Goal: Navigation & Orientation: Find specific page/section

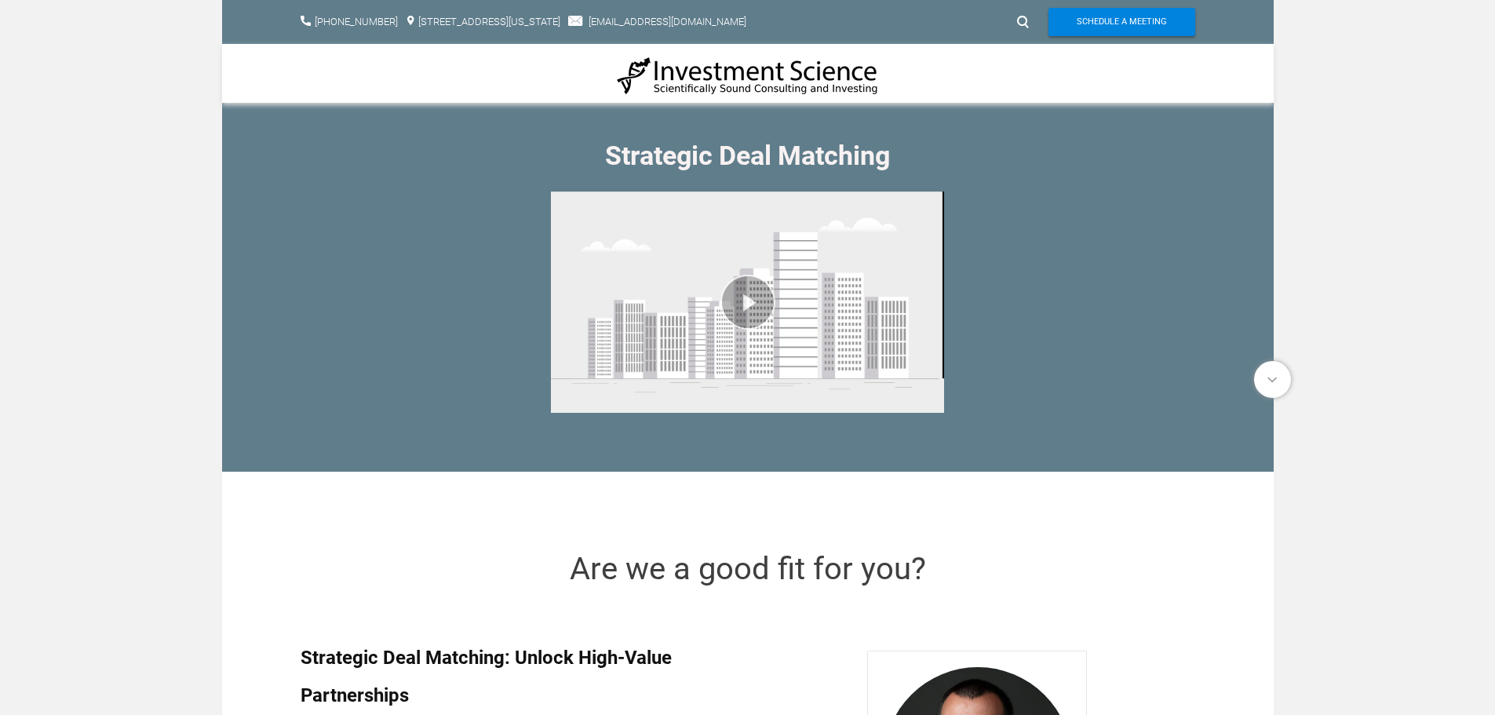
click at [724, 79] on img at bounding box center [748, 76] width 262 height 40
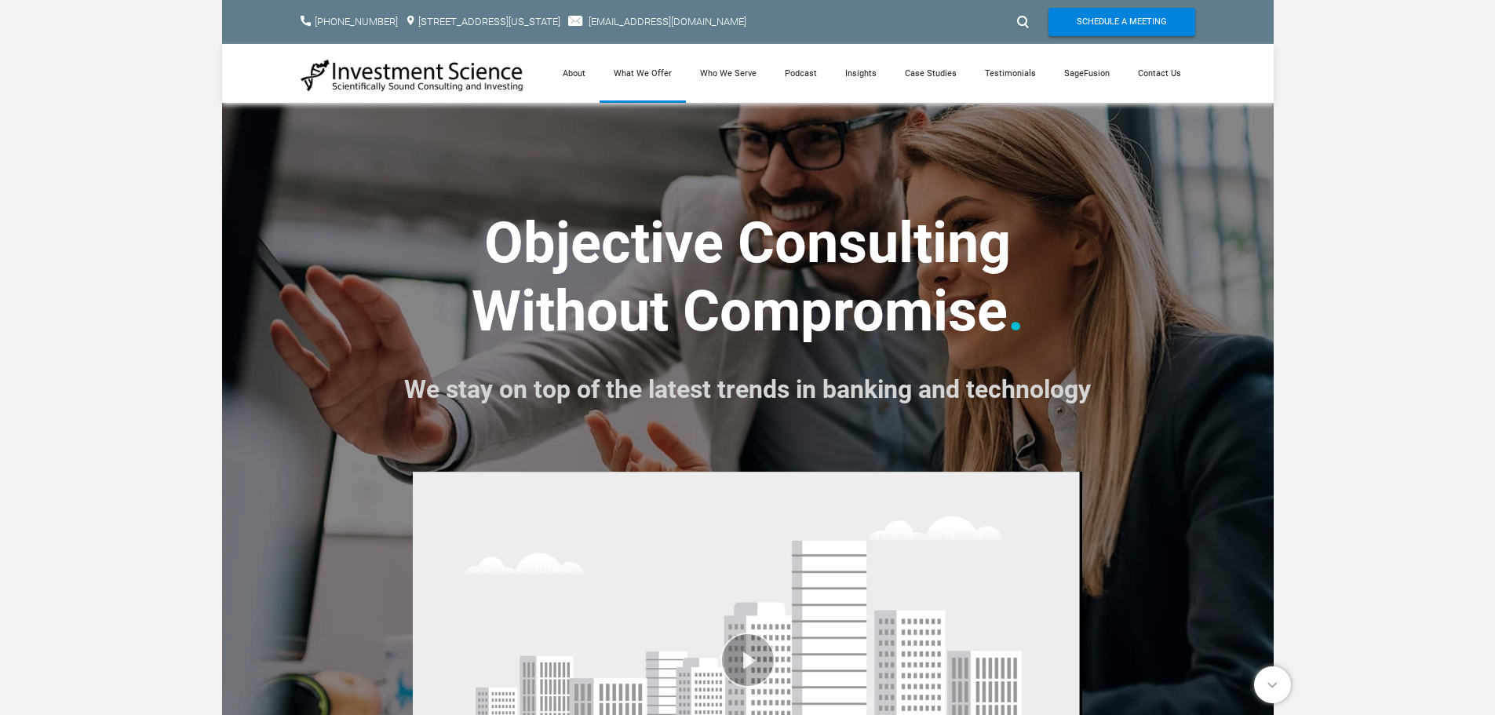
click at [659, 72] on link "What We Offer" at bounding box center [643, 73] width 86 height 59
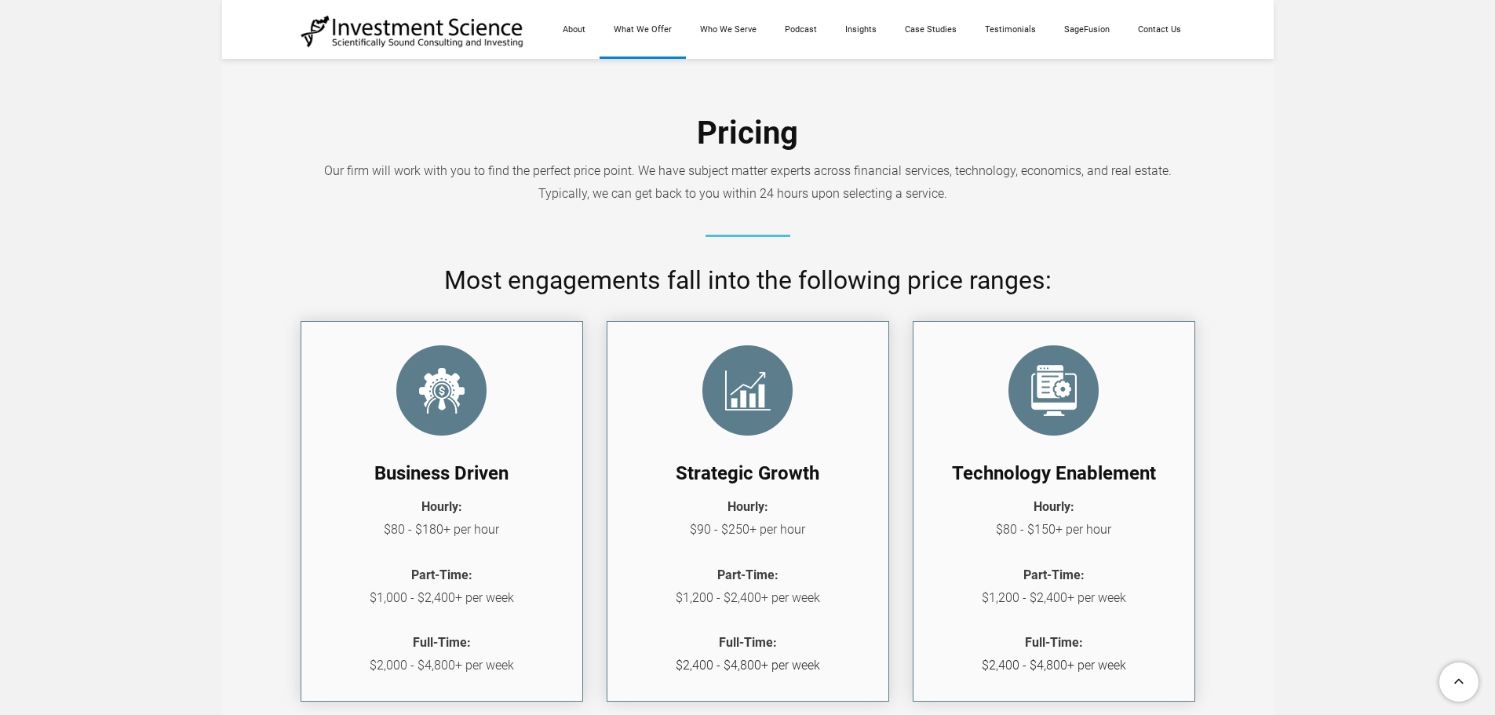
scroll to position [1491, 0]
